Goal: Information Seeking & Learning: Learn about a topic

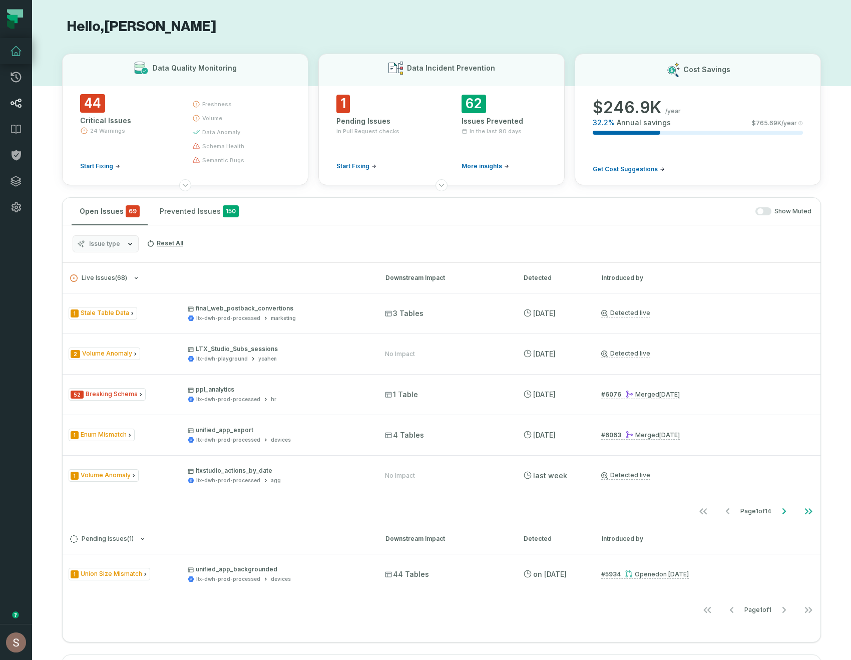
click at [14, 109] on link "Lineage" at bounding box center [16, 103] width 32 height 26
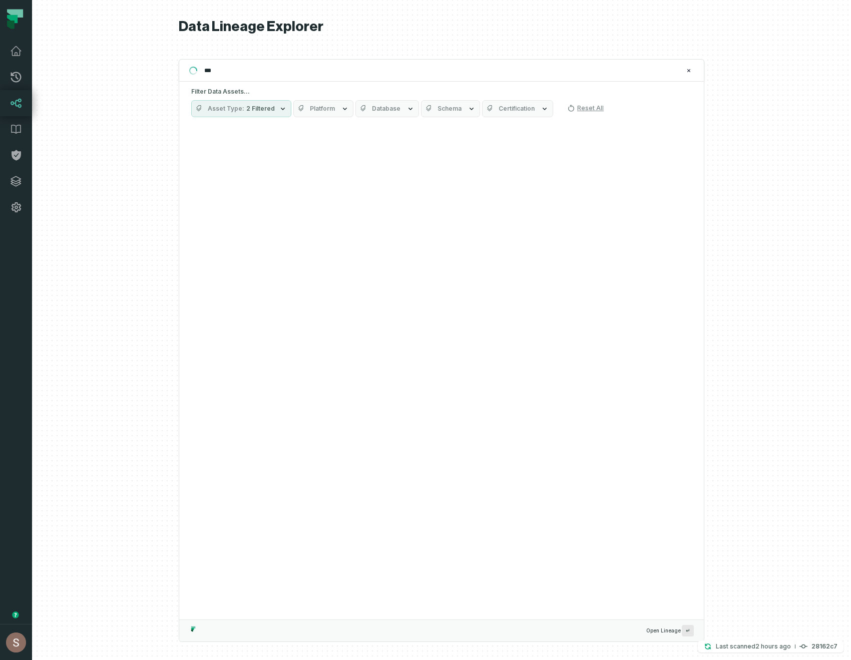
type input "****"
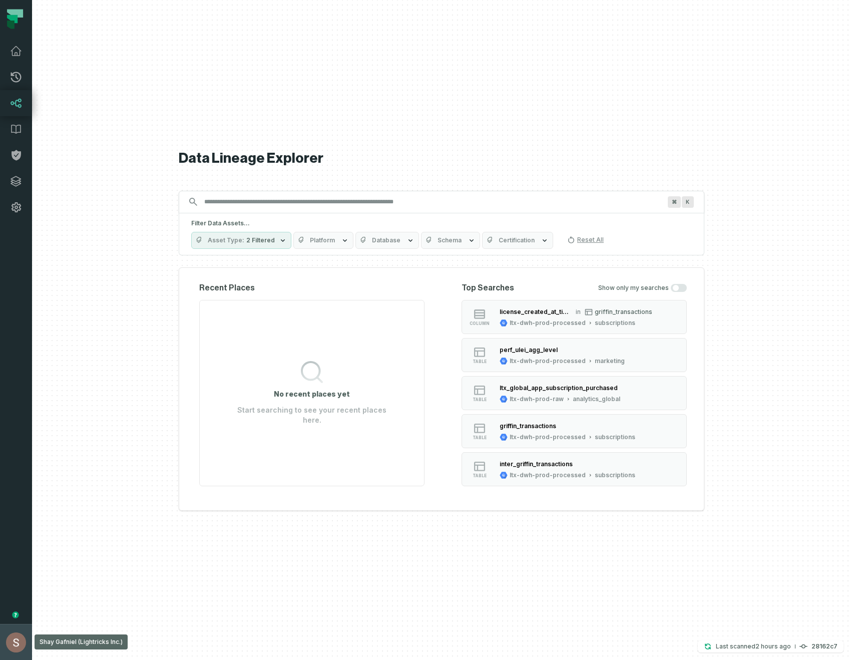
click at [0, 659] on button "Shay Gafniel (Lightricks Inc.) [EMAIL_ADDRESS][DOMAIN_NAME]" at bounding box center [16, 642] width 32 height 36
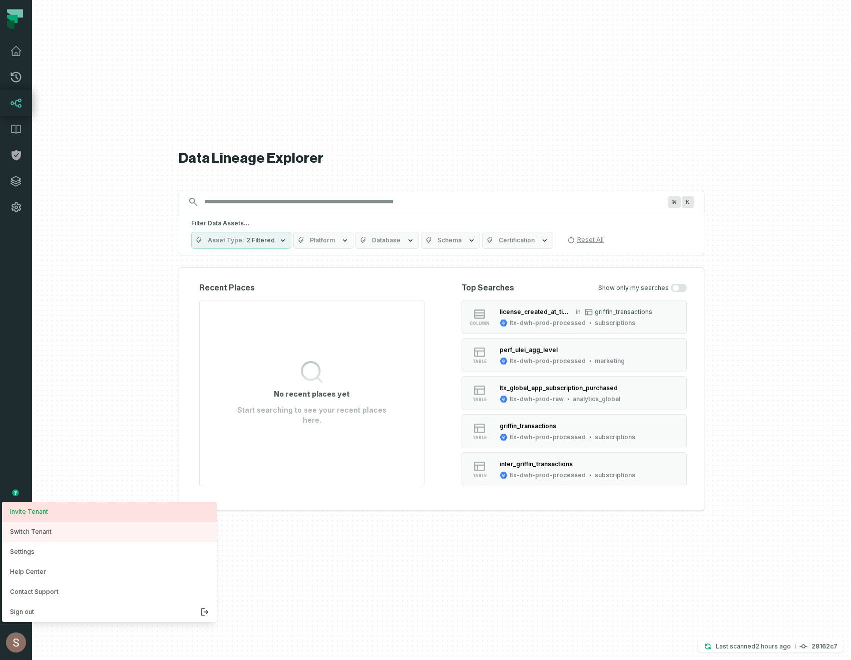
click at [41, 519] on link "Invite Tenant" at bounding box center [109, 511] width 215 height 20
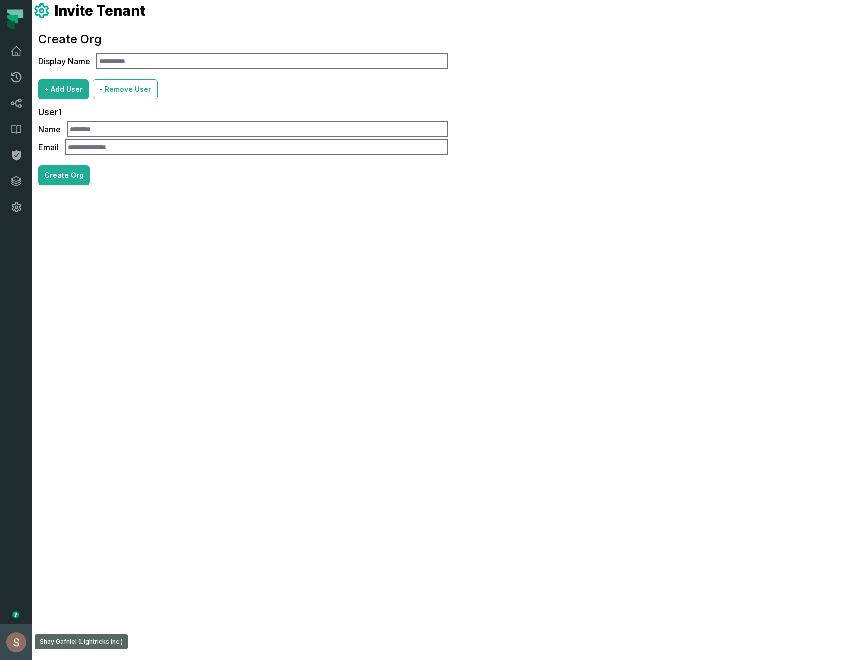
click at [0, 659] on button "Shay Gafniel (Lightricks Inc.) [EMAIL_ADDRESS][DOMAIN_NAME]" at bounding box center [16, 642] width 32 height 36
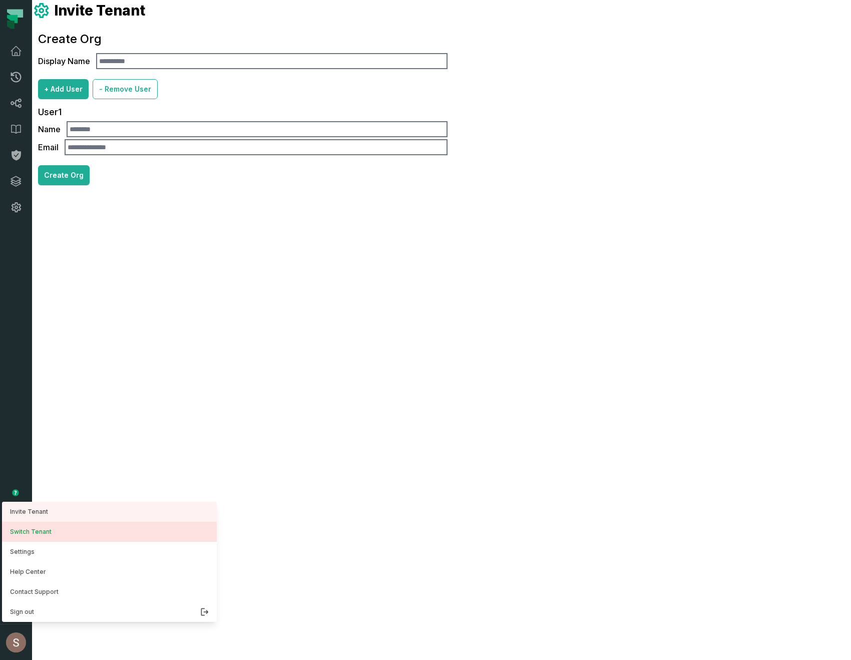
click at [20, 532] on button "Switch Tenant" at bounding box center [109, 532] width 215 height 20
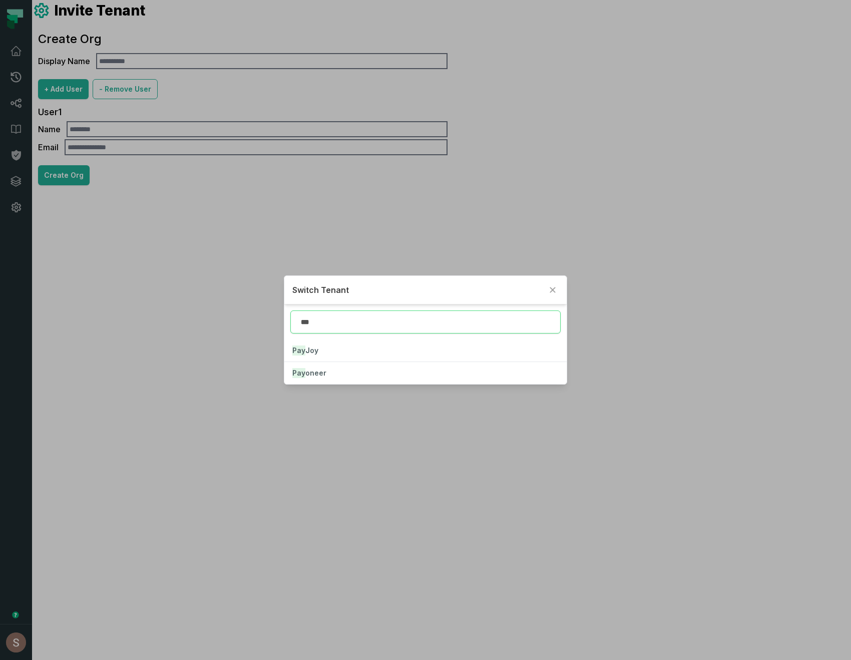
type input "***"
click button "Pay Joy" at bounding box center [425, 350] width 283 height 22
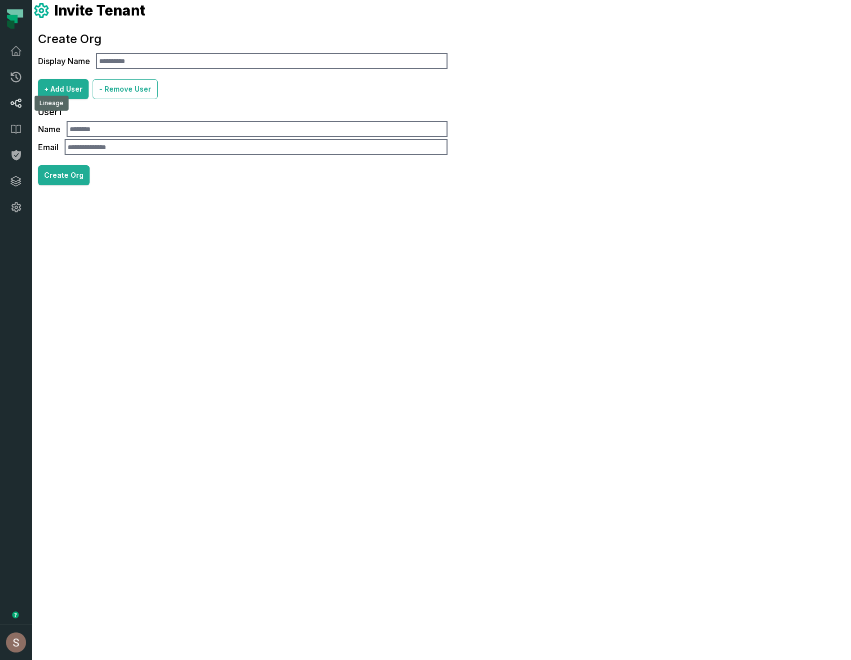
click at [3, 102] on link "Lineage" at bounding box center [16, 103] width 32 height 26
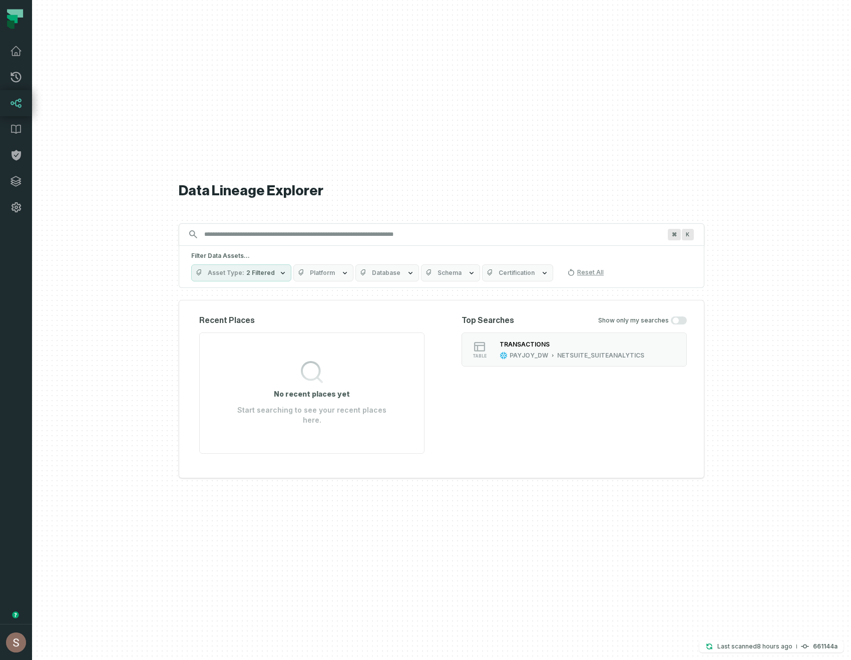
click at [456, 232] on input "Discovery Provider cmdk menu" at bounding box center [432, 234] width 468 height 16
click at [559, 366] on button "table TRANSACTIONS PAYJOY_DW NETSUITE_SUITEANALYTICS" at bounding box center [573, 349] width 225 height 34
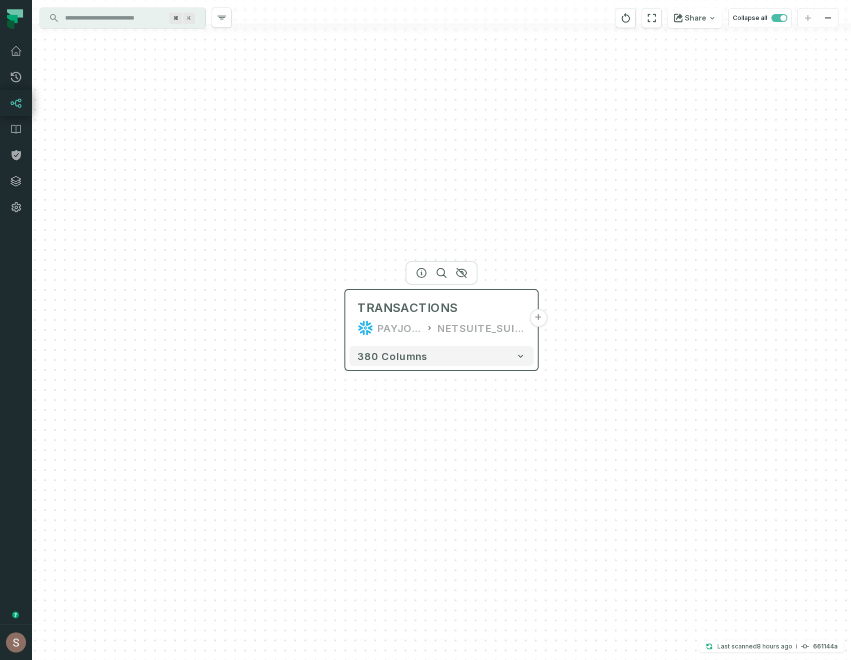
click at [539, 317] on button "+" at bounding box center [538, 318] width 18 height 18
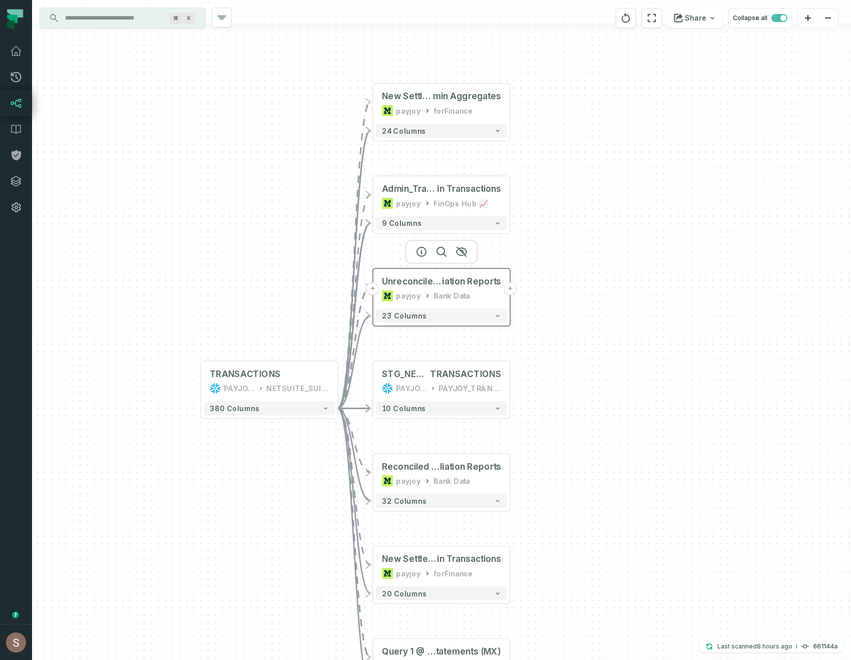
click at [512, 290] on button "+" at bounding box center [510, 288] width 13 height 13
click at [514, 286] on button "+" at bounding box center [510, 288] width 13 height 13
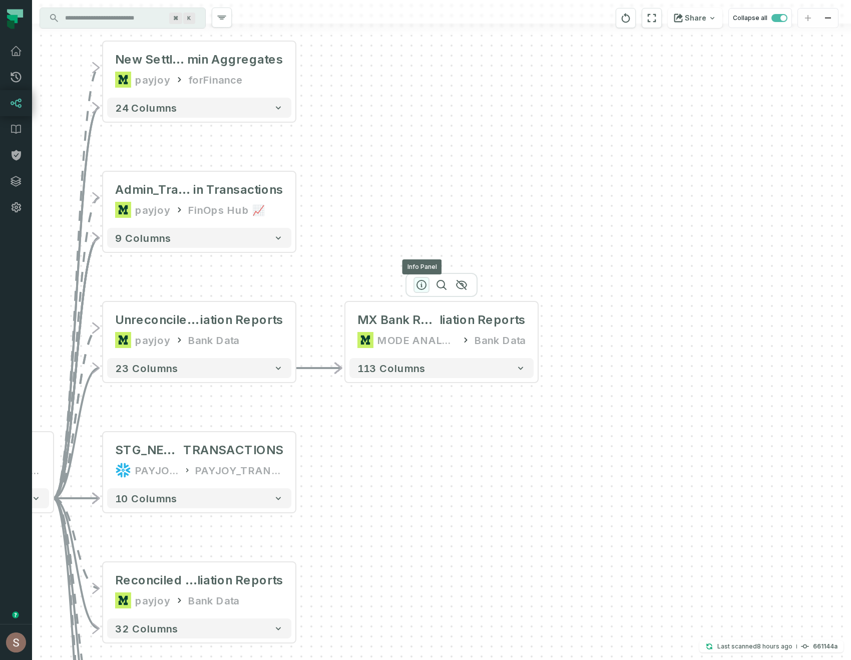
click at [422, 287] on icon "button" at bounding box center [421, 285] width 12 height 12
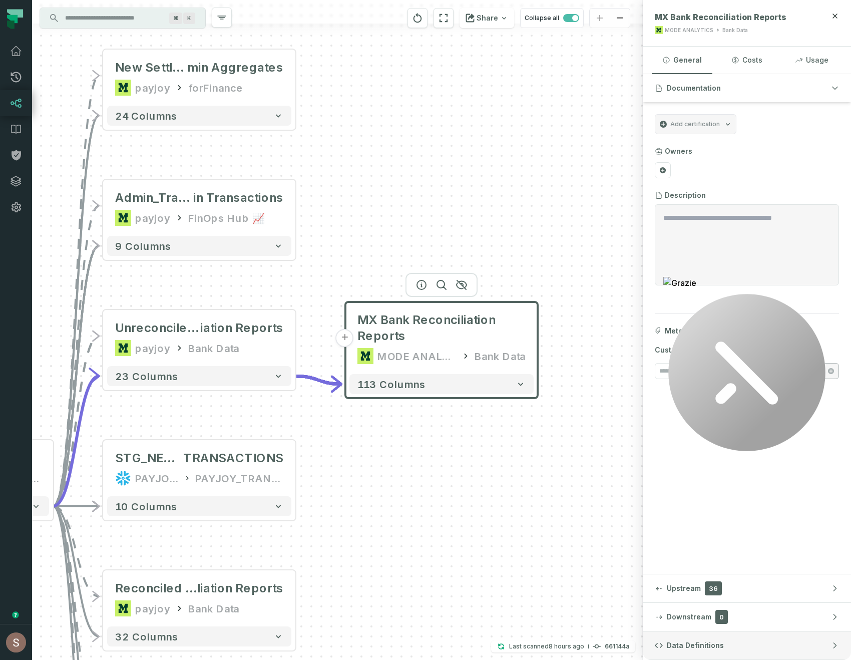
click at [685, 643] on span "Data Definitions" at bounding box center [695, 645] width 57 height 10
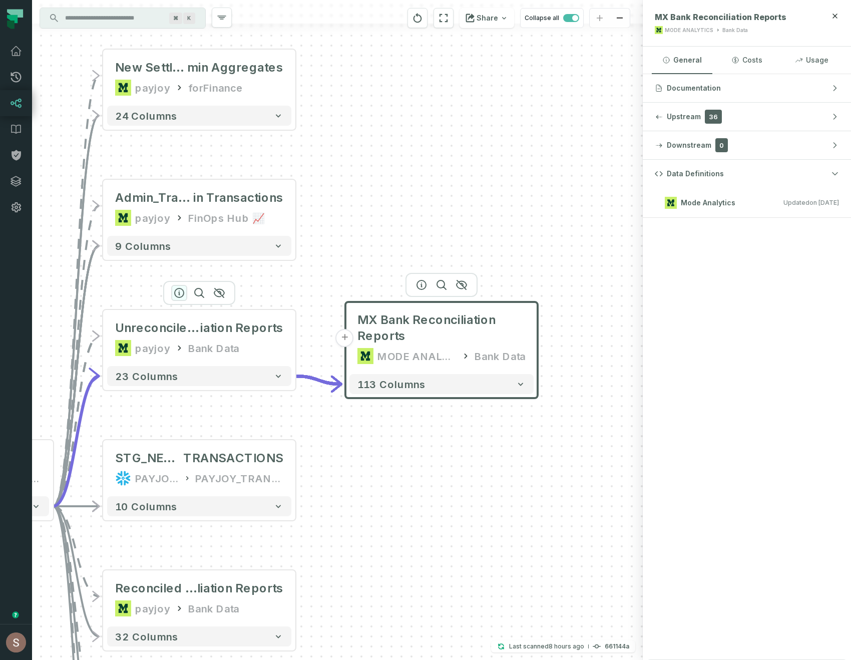
click at [180, 295] on icon "button" at bounding box center [179, 293] width 12 height 12
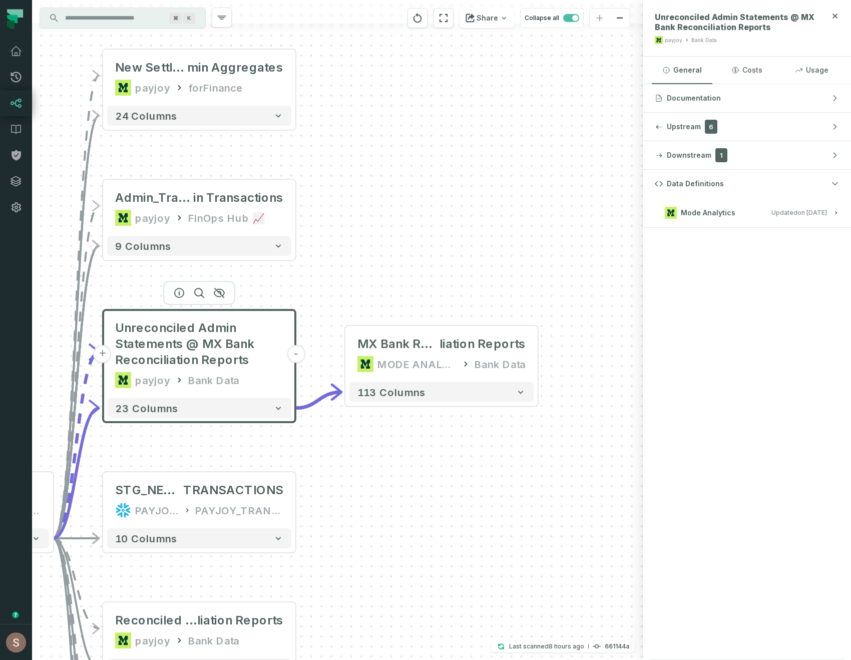
click at [700, 214] on span "Mode Analytics" at bounding box center [708, 213] width 55 height 10
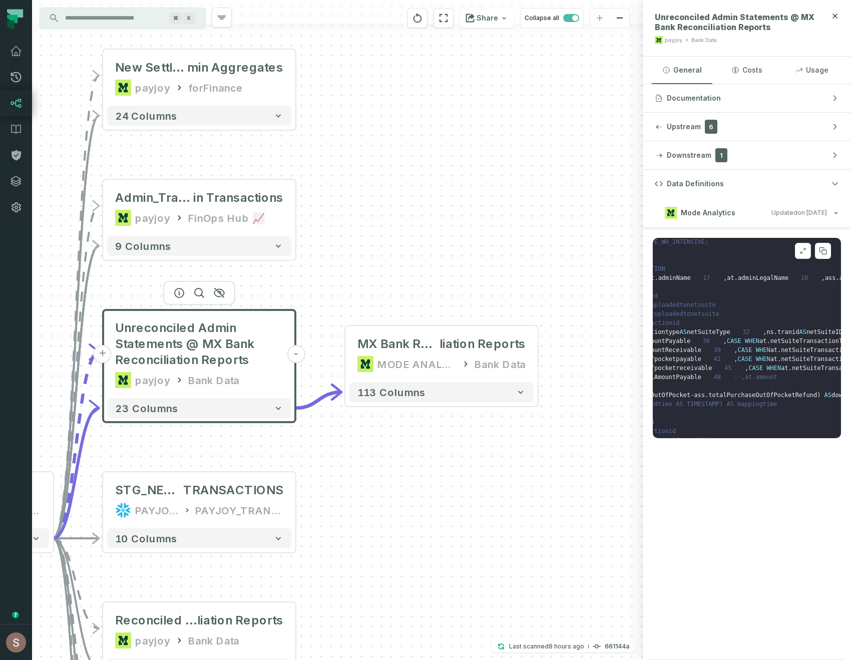
scroll to position [97, 0]
